Goal: Transaction & Acquisition: Purchase product/service

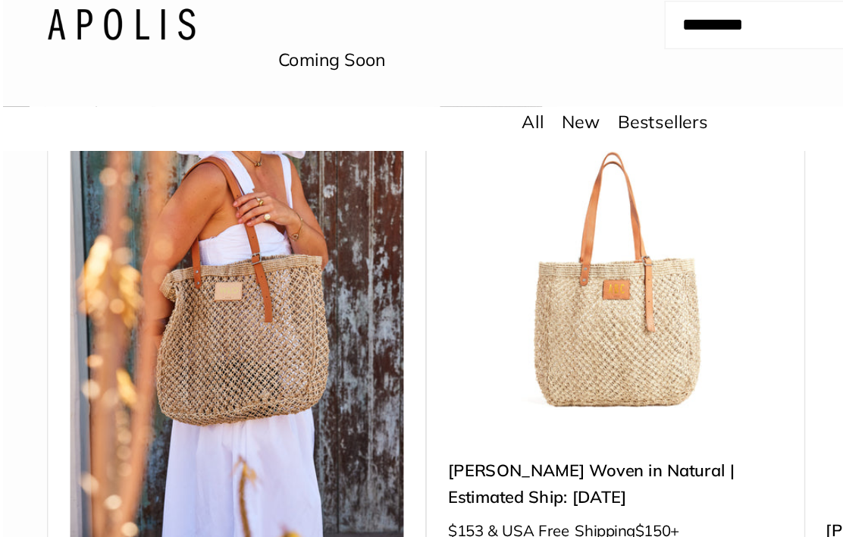
scroll to position [208, 0]
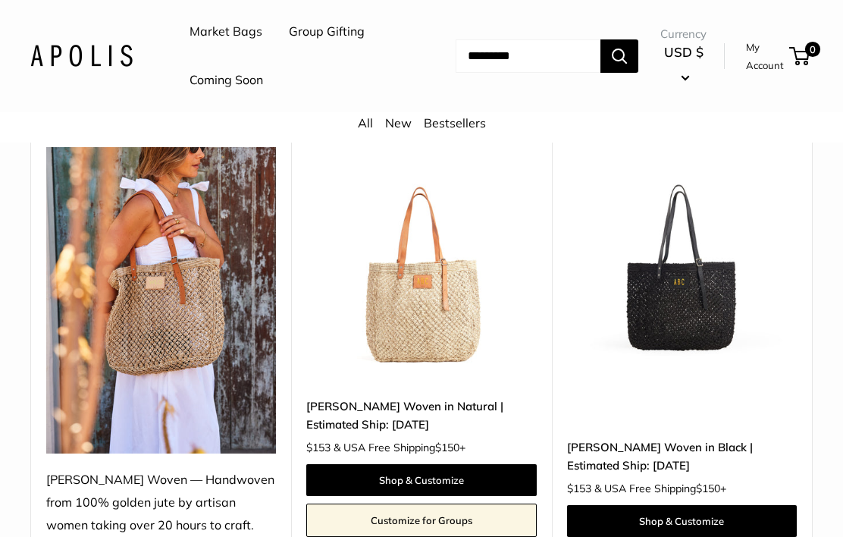
click at [450, 472] on link "Shop & Customize" at bounding box center [421, 480] width 230 height 32
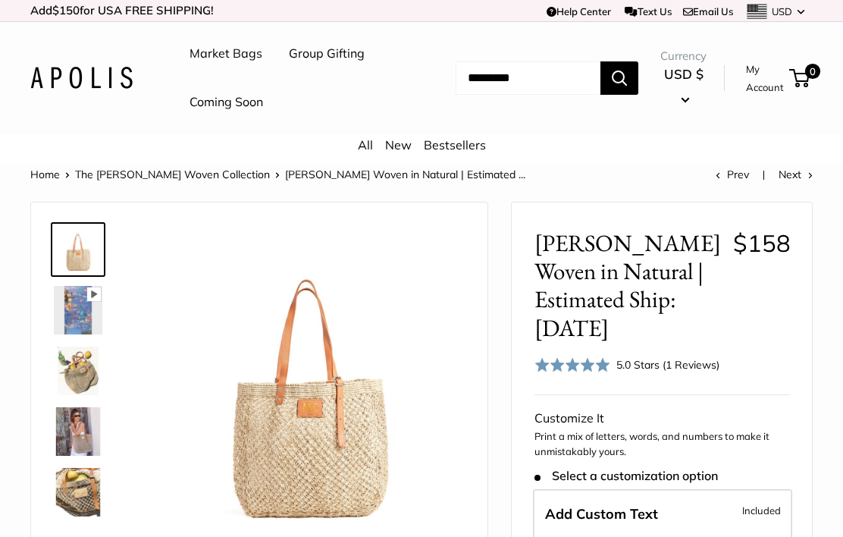
click at [84, 366] on img at bounding box center [78, 370] width 49 height 49
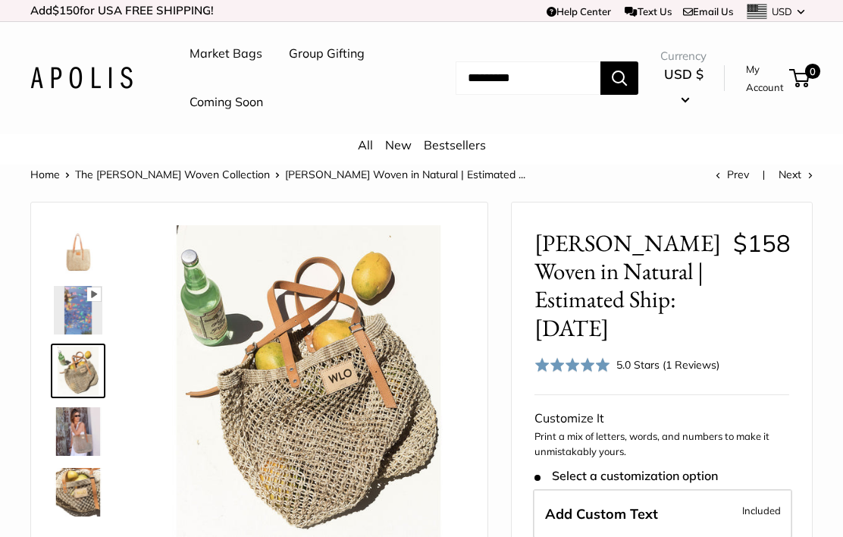
click at [77, 420] on img at bounding box center [78, 431] width 49 height 49
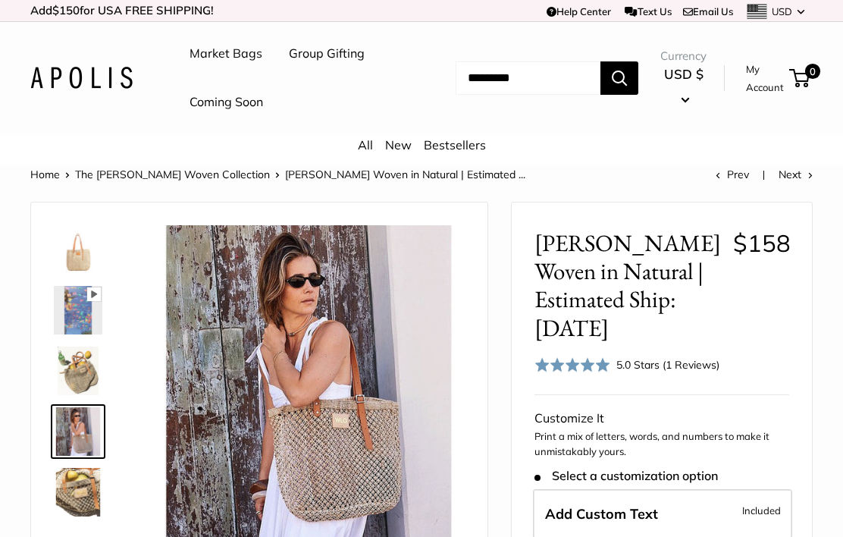
click at [80, 485] on img at bounding box center [78, 492] width 49 height 49
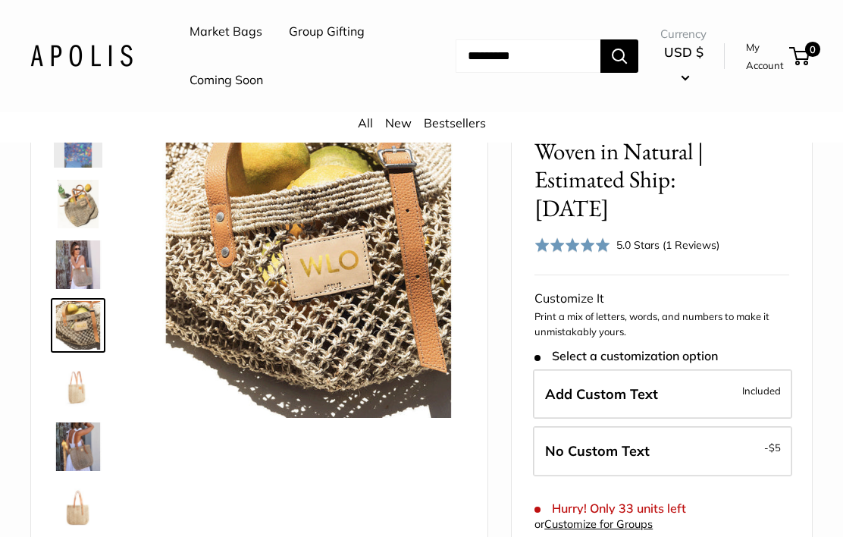
scroll to position [119, 0]
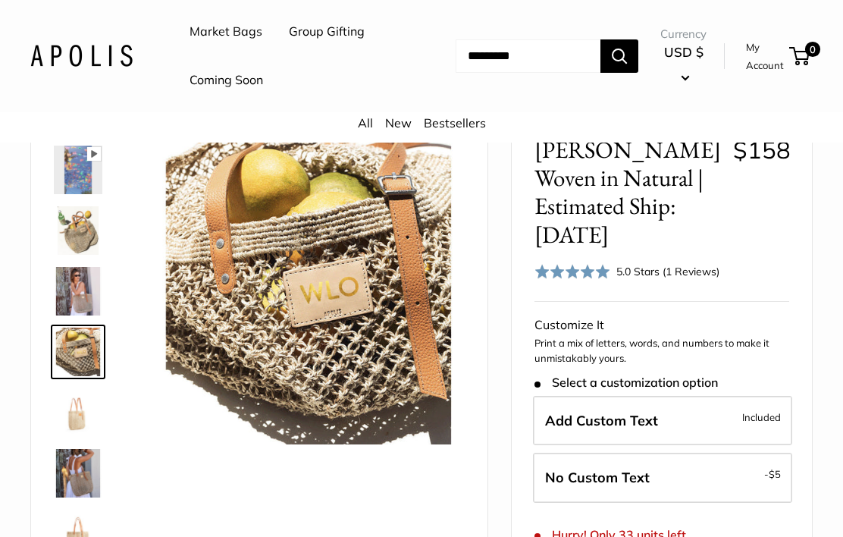
click at [368, 320] on img at bounding box center [308, 288] width 312 height 312
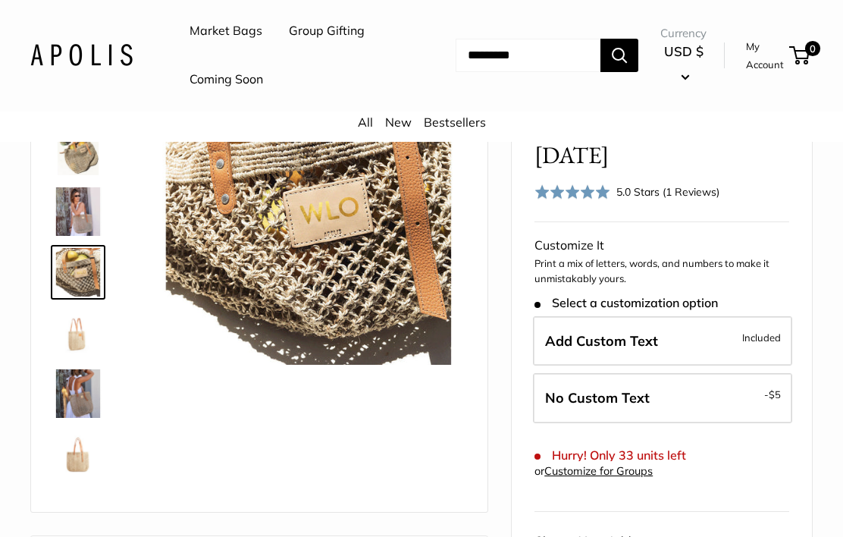
scroll to position [159, 0]
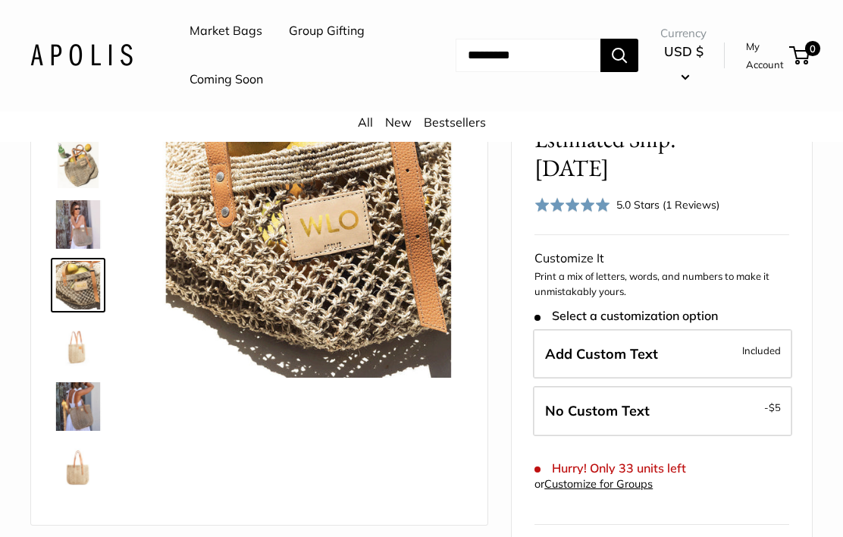
click at [672, 387] on label "No Custom Text - $5" at bounding box center [662, 412] width 259 height 50
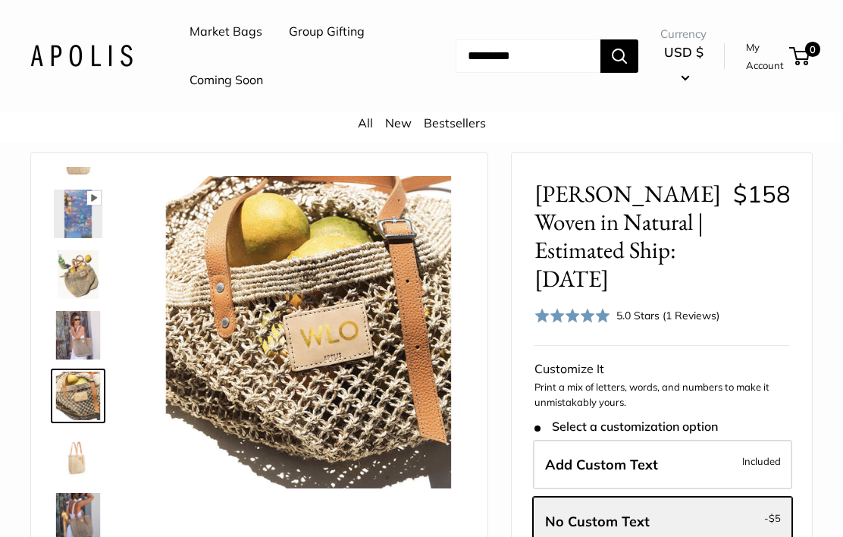
scroll to position [47, 0]
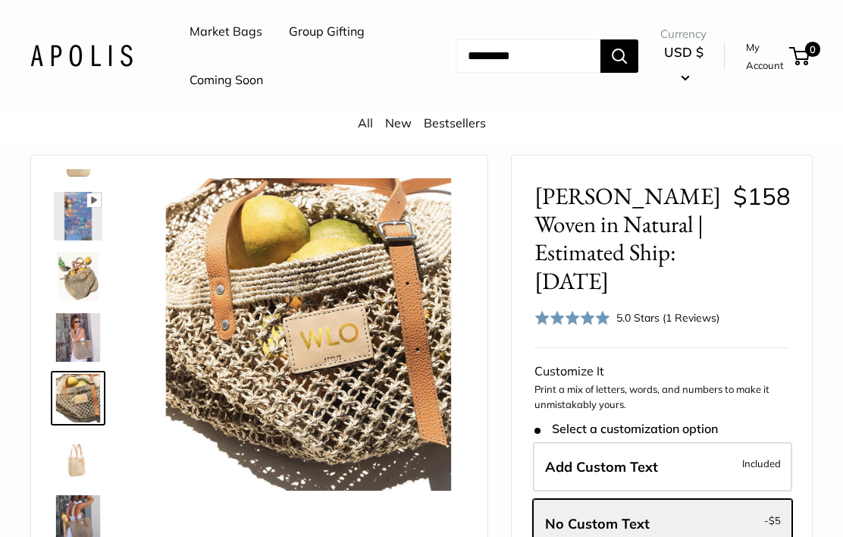
click at [80, 455] on img at bounding box center [78, 458] width 49 height 49
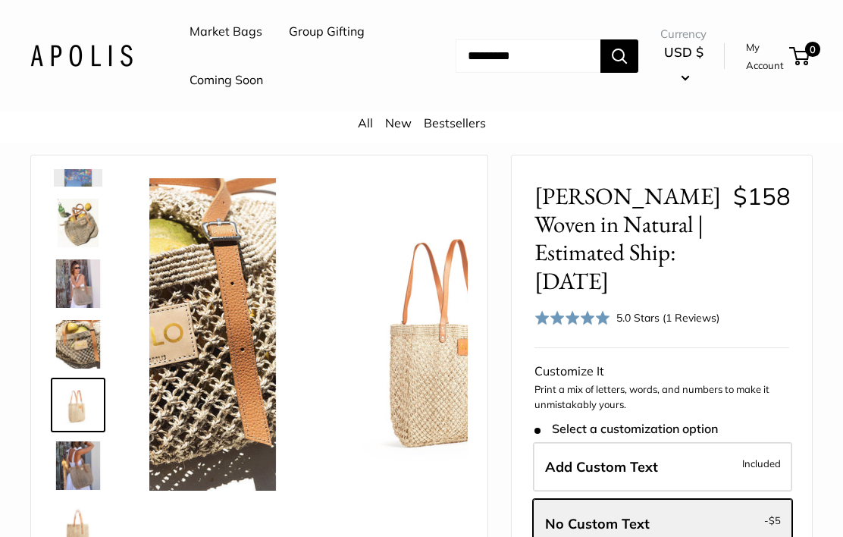
scroll to position [108, 0]
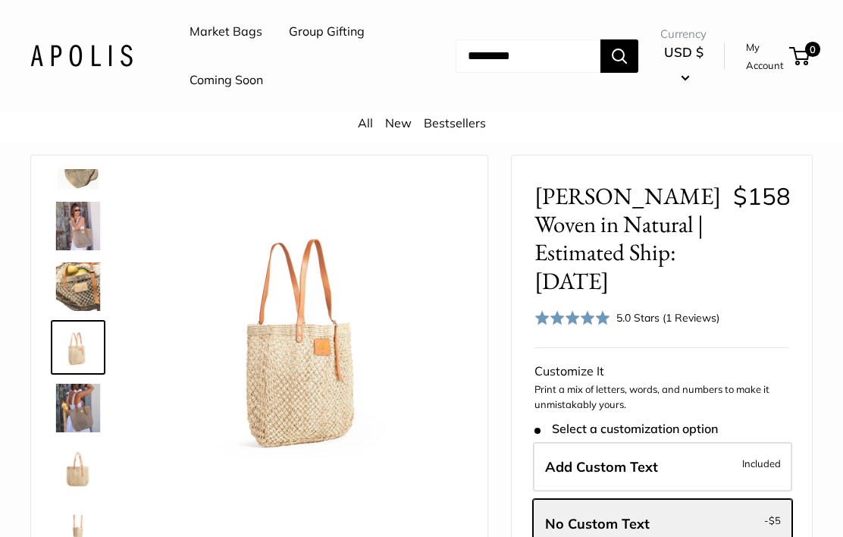
click at [89, 400] on img at bounding box center [78, 408] width 49 height 49
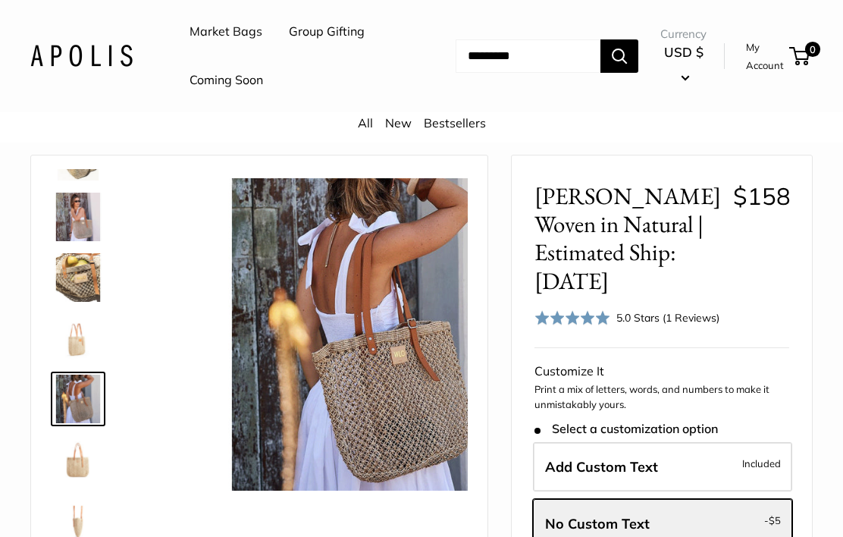
scroll to position [168, 0]
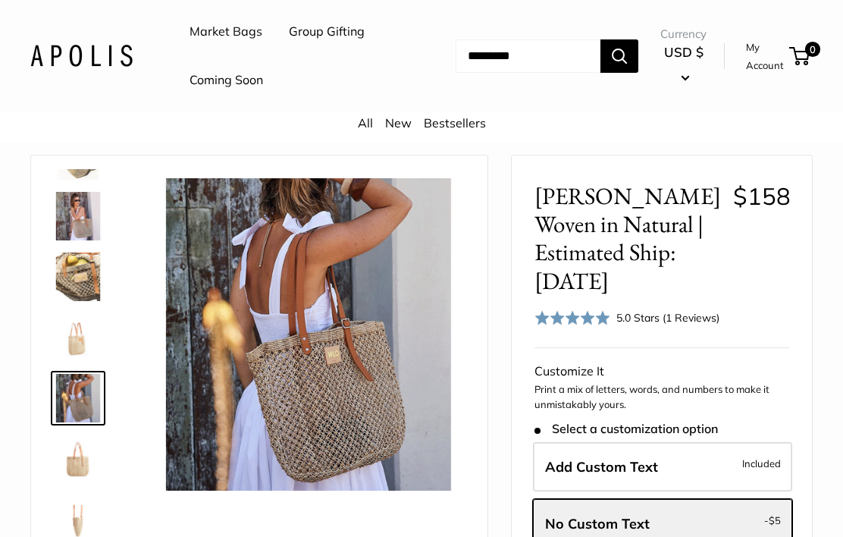
click at [86, 450] on img at bounding box center [78, 458] width 49 height 49
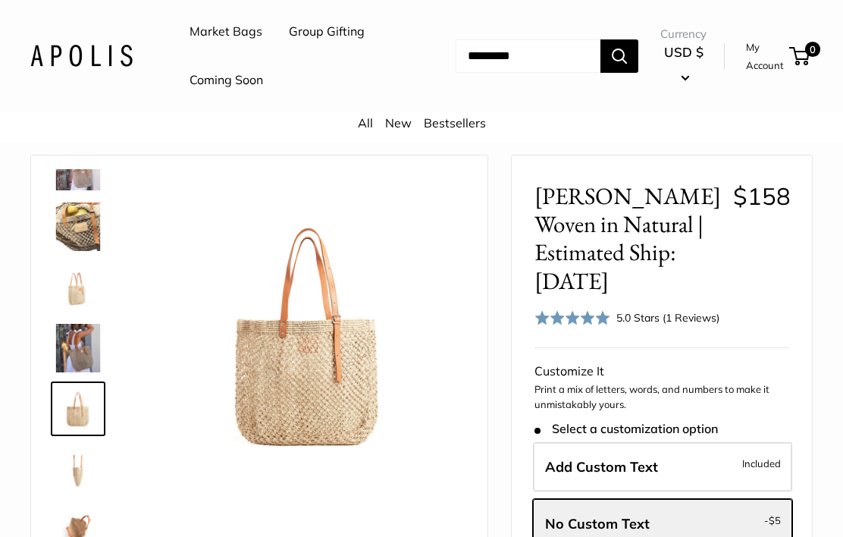
scroll to position [218, 0]
click at [83, 459] on img at bounding box center [78, 469] width 49 height 49
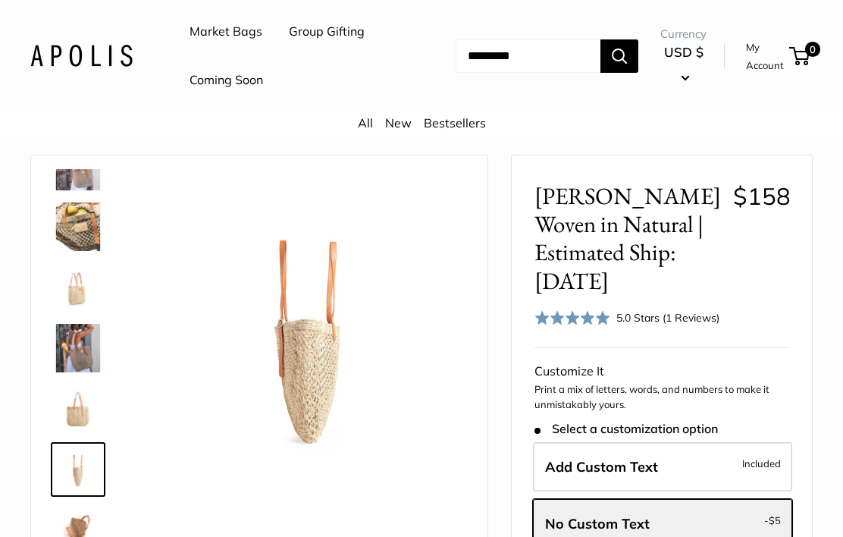
click at [698, 442] on label "Add Custom Text Included" at bounding box center [662, 467] width 259 height 50
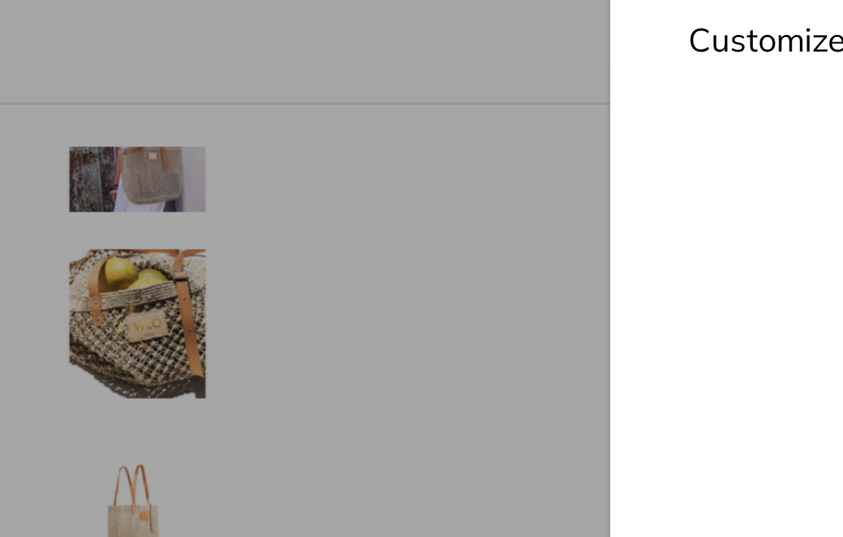
click at [52, 106] on div "Customize It Customize with the names of family members, important dates, city …" at bounding box center [421, 268] width 843 height 537
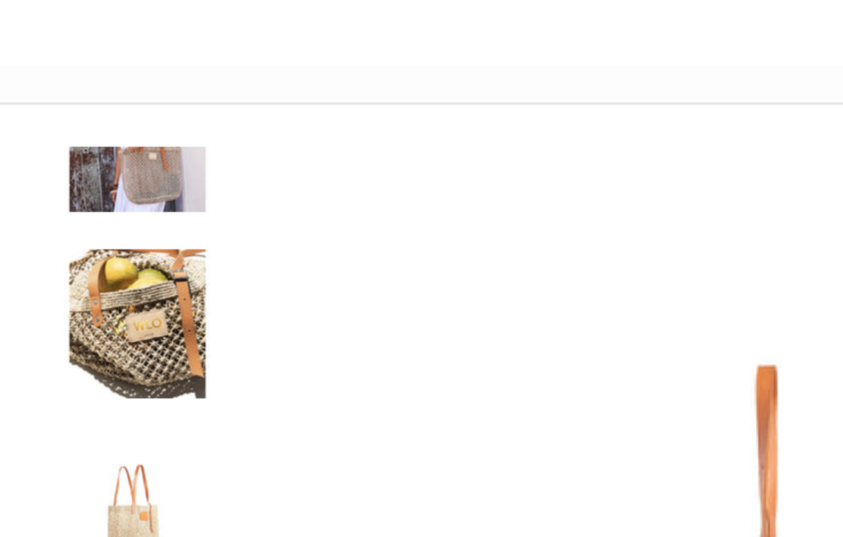
click at [54, 202] on img at bounding box center [78, 226] width 49 height 49
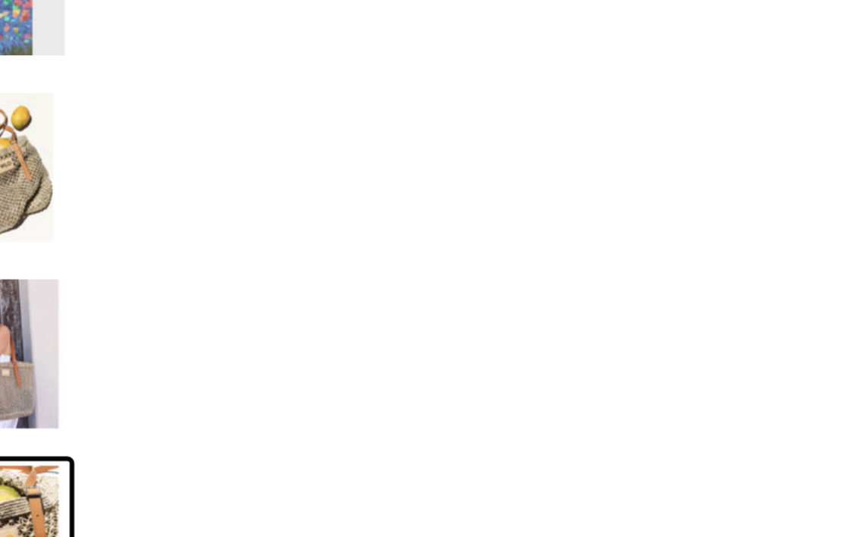
scroll to position [47, 0]
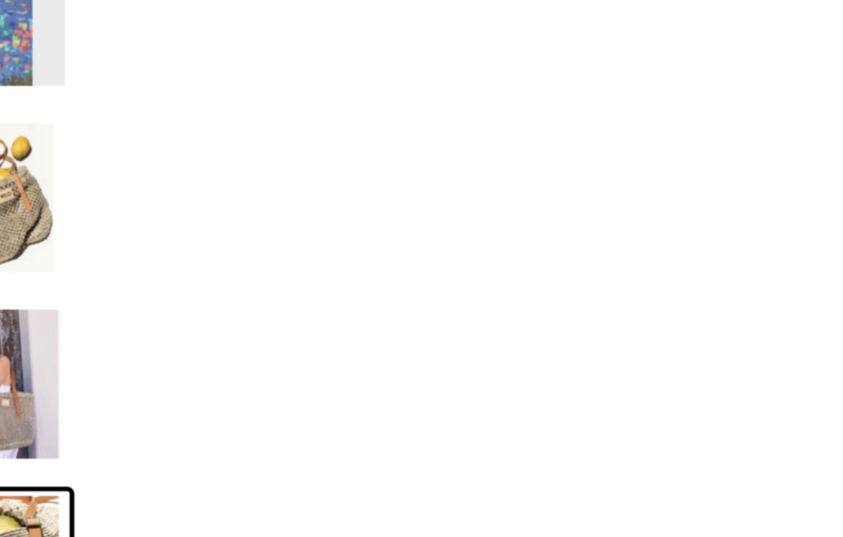
click at [54, 374] on img at bounding box center [78, 398] width 49 height 49
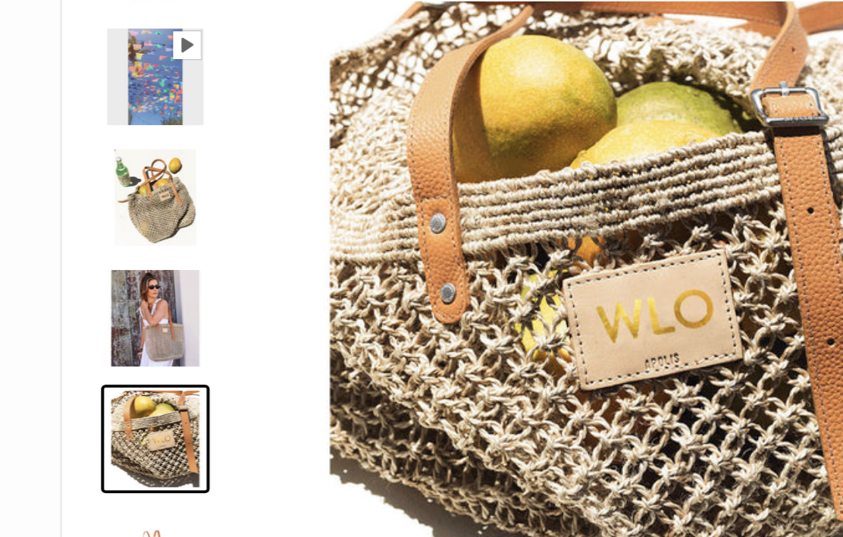
click at [79, 434] on img at bounding box center [78, 458] width 49 height 49
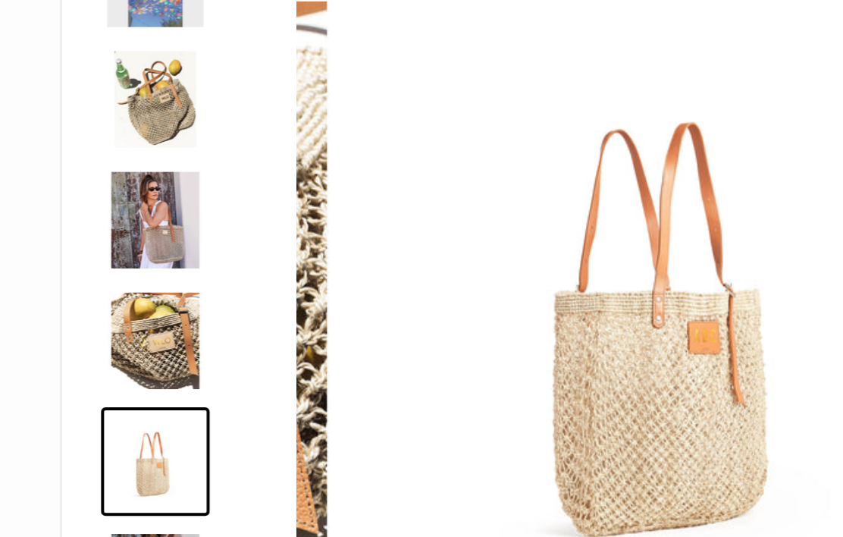
scroll to position [108, 0]
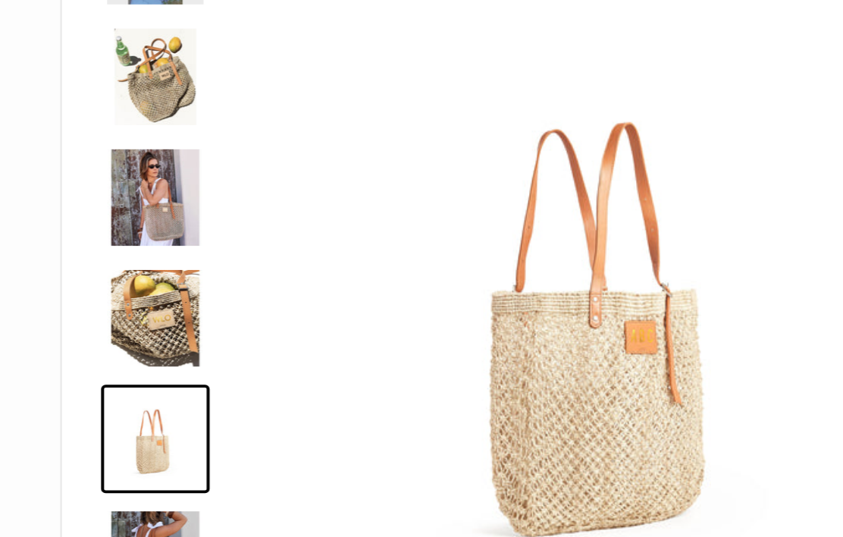
click at [80, 252] on img at bounding box center [78, 276] width 49 height 49
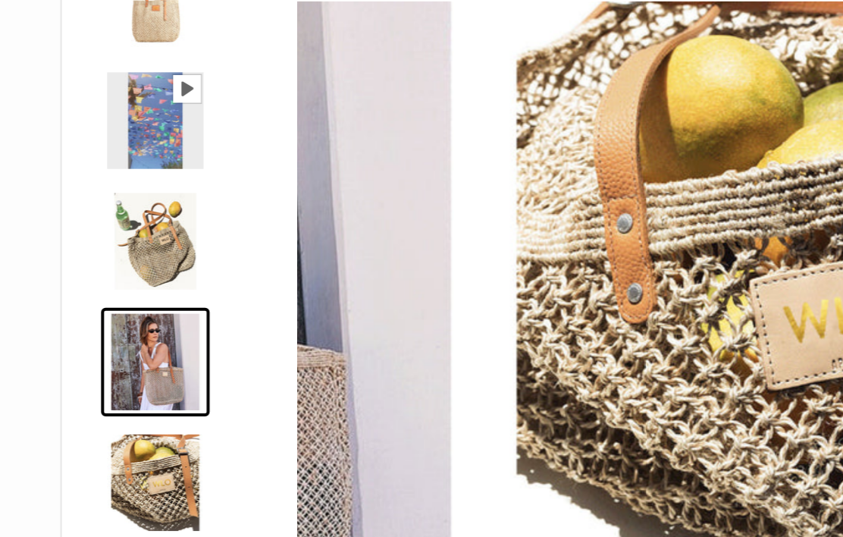
scroll to position [0, 0]
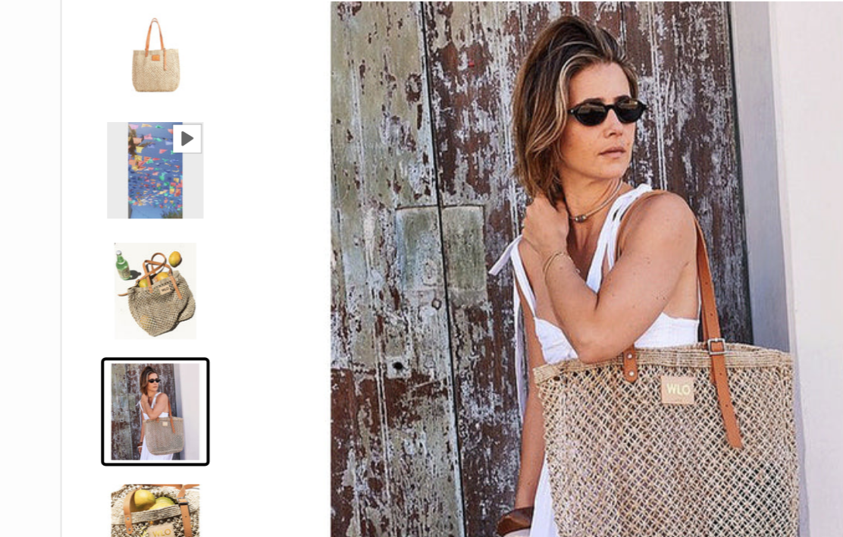
click at [84, 239] on img at bounding box center [78, 263] width 49 height 49
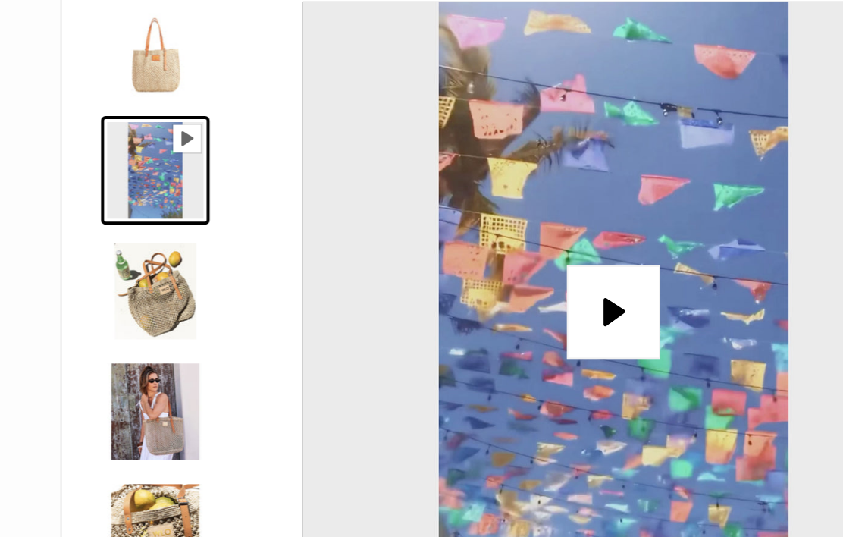
click at [86, 178] on img at bounding box center [78, 202] width 49 height 49
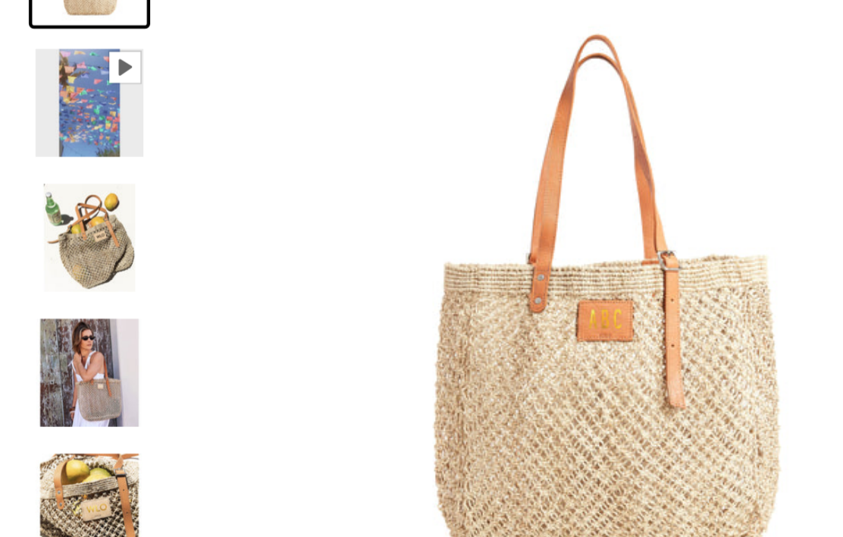
click at [54, 421] on img at bounding box center [78, 445] width 49 height 49
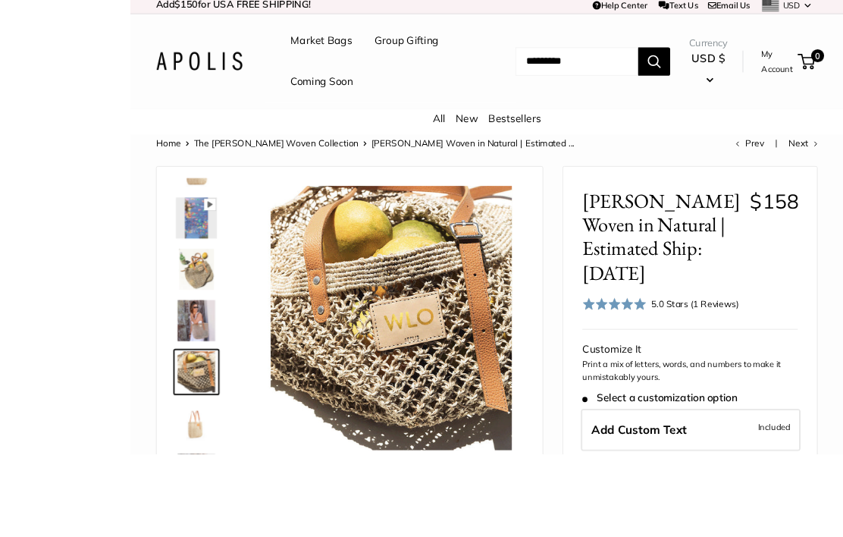
scroll to position [108, 0]
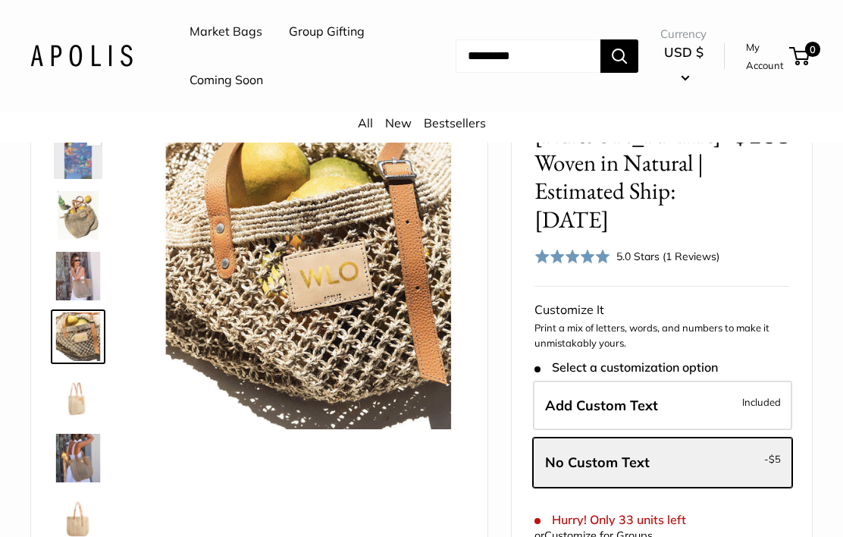
click at [713, 437] on label "No Custom Text - $5" at bounding box center [662, 462] width 259 height 50
click at [685, 248] on div "5.0 Stars (1 Reviews)" at bounding box center [667, 256] width 103 height 17
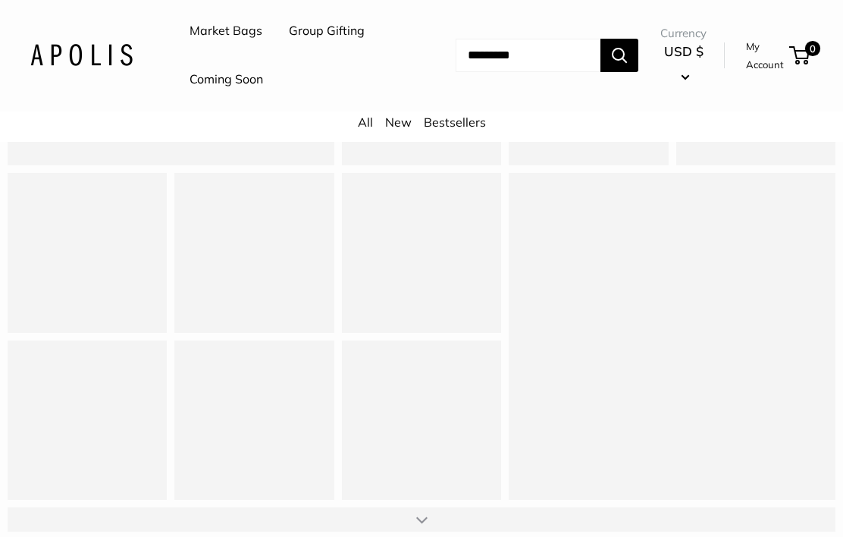
scroll to position [1569, 0]
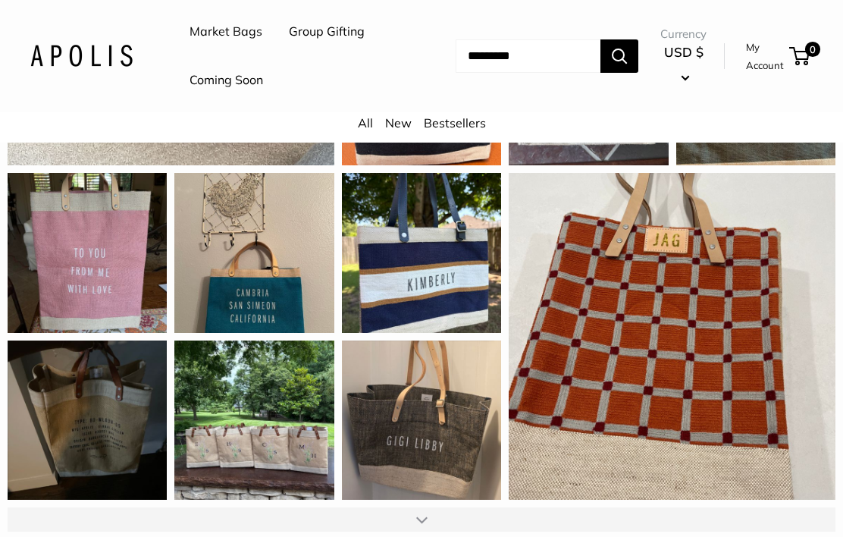
click at [421, 513] on div at bounding box center [421, 519] width 11 height 12
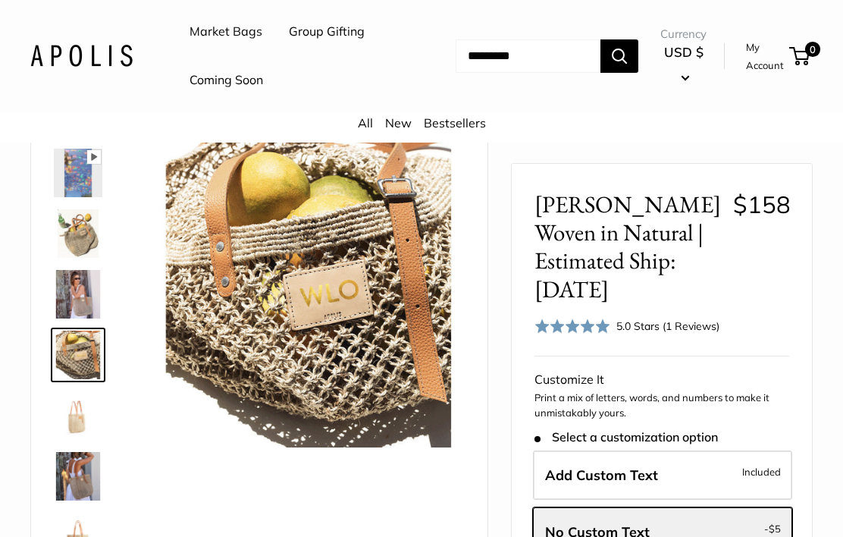
scroll to position [0, 0]
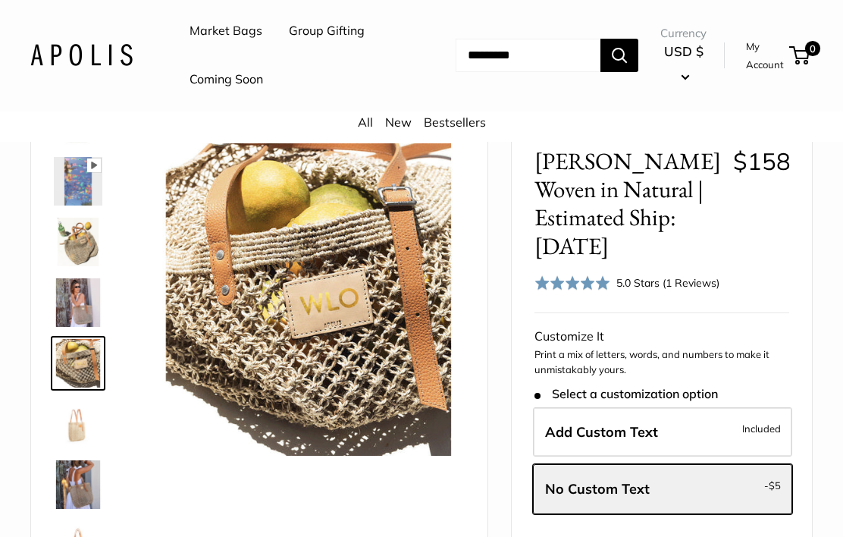
click at [704, 408] on label "Add Custom Text Included" at bounding box center [662, 433] width 259 height 50
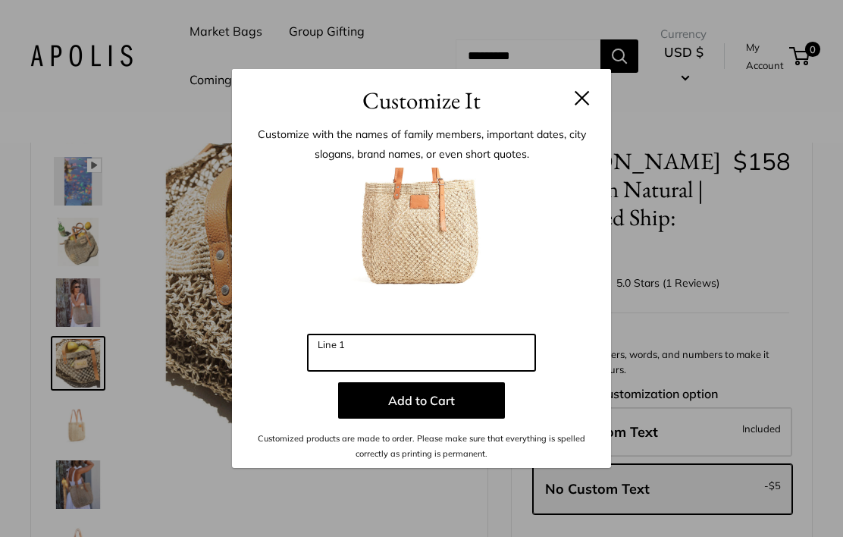
click at [416, 371] on input "Line 1" at bounding box center [421, 352] width 227 height 36
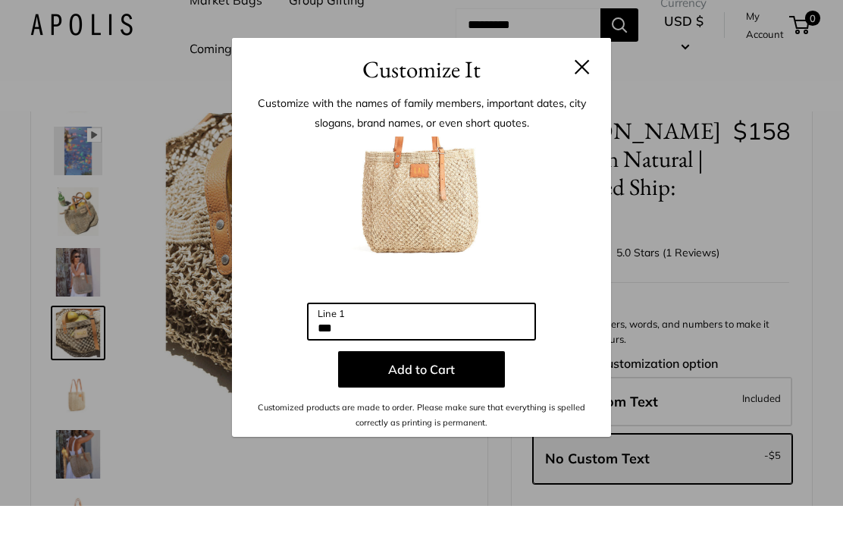
type input "***"
click at [583, 90] on button at bounding box center [582, 97] width 15 height 15
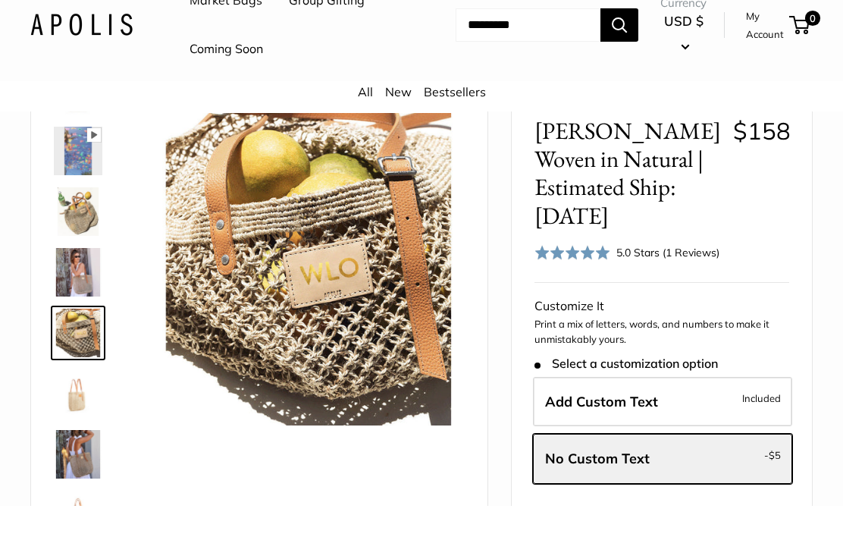
scroll to position [113, 0]
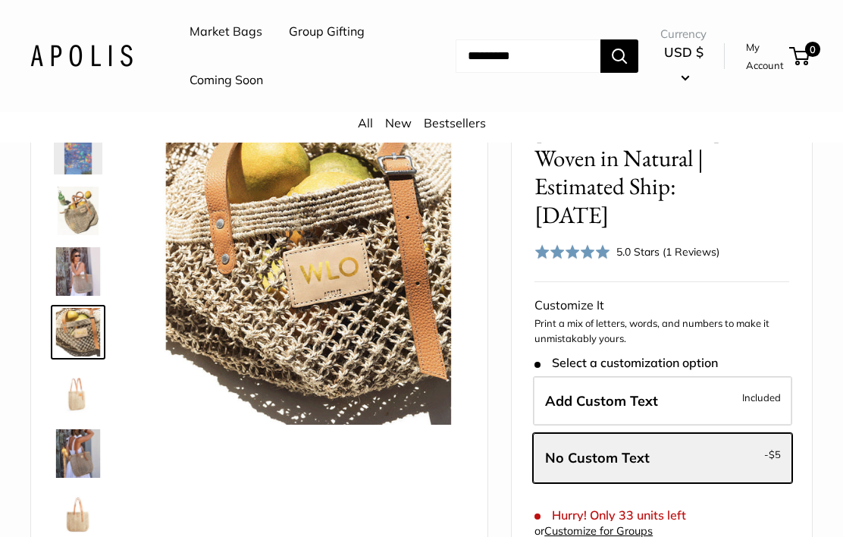
click at [710, 433] on label "No Custom Text - $5" at bounding box center [662, 458] width 259 height 50
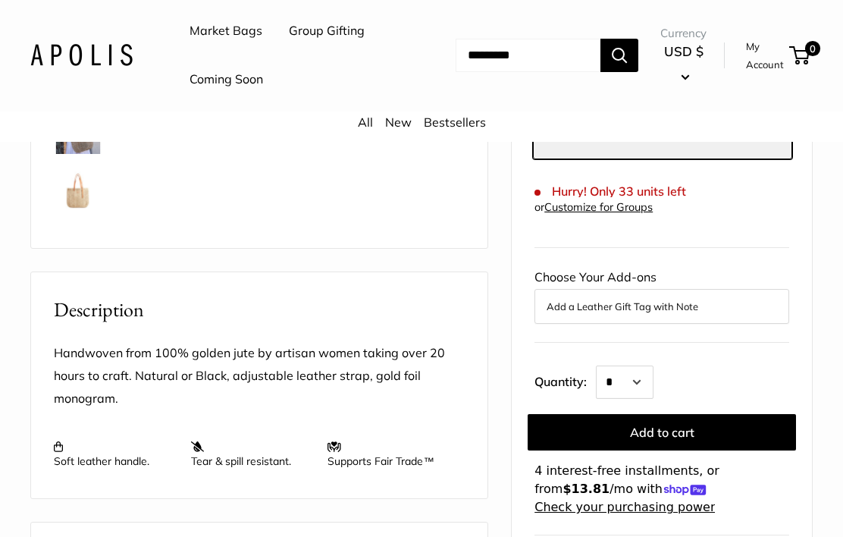
click at [676, 415] on button "Add to cart" at bounding box center [662, 433] width 268 height 36
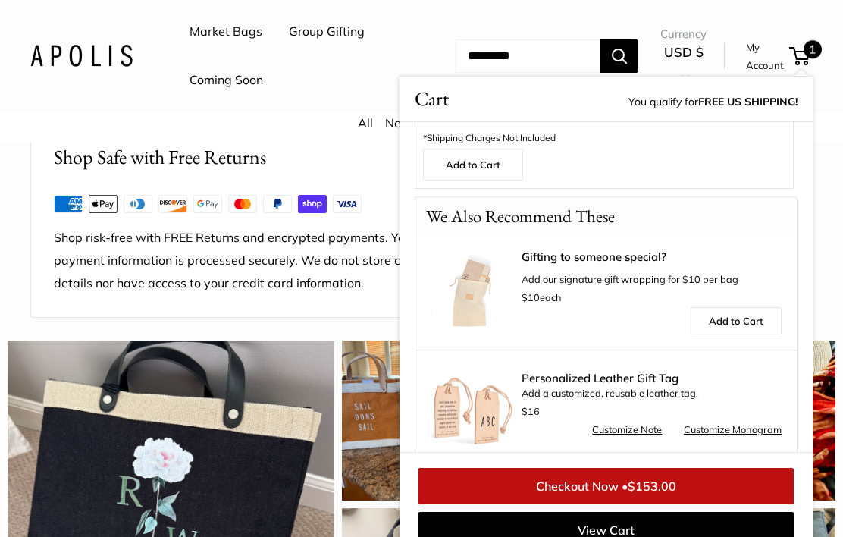
scroll to position [1122, 0]
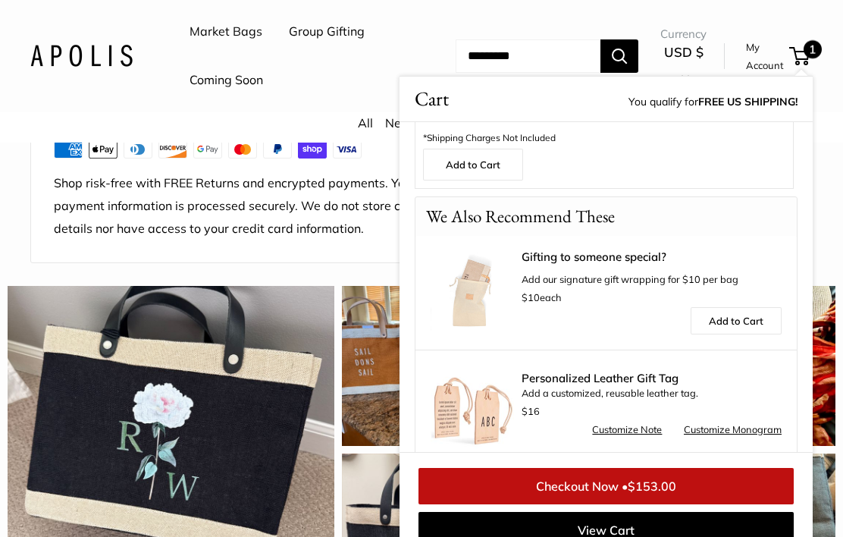
click at [649, 494] on span "$153.00" at bounding box center [652, 485] width 49 height 15
